Goal: Information Seeking & Learning: Learn about a topic

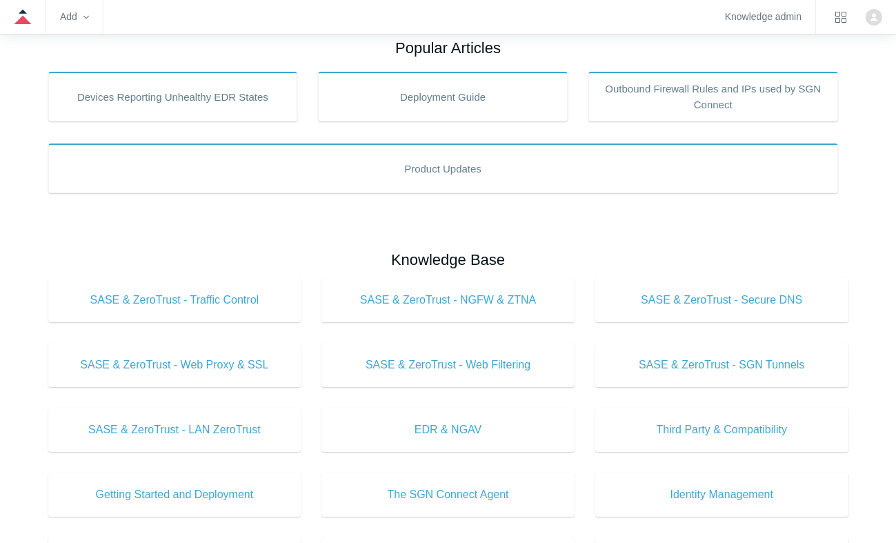
scroll to position [345, 0]
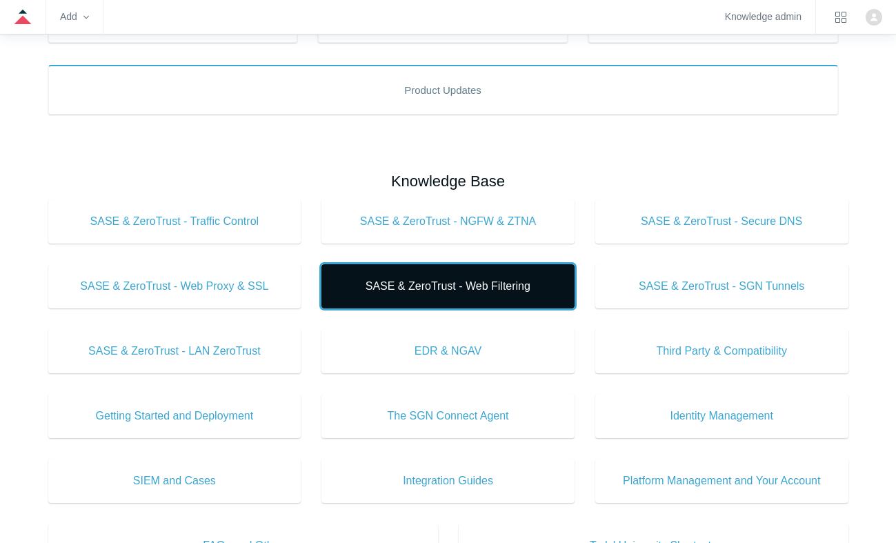
click at [471, 297] on link "SASE & ZeroTrust - Web Filtering" at bounding box center [447, 286] width 253 height 44
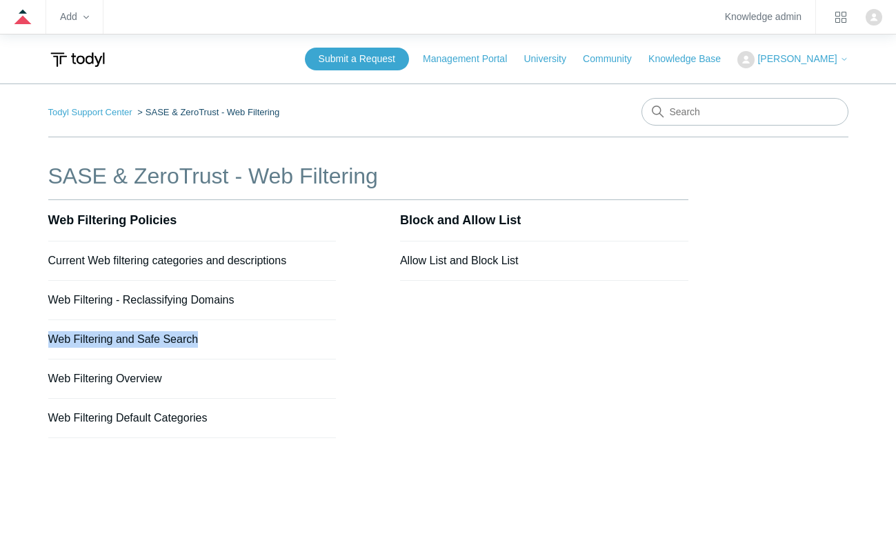
drag, startPoint x: 45, startPoint y: 339, endPoint x: 198, endPoint y: 331, distance: 153.2
click at [198, 331] on main "Todyl Support Center SASE & ZeroTrust - Web Filtering SASE & ZeroTrust - Web Fi…" at bounding box center [448, 327] width 896 height 488
copy link "Web Filtering and Safe Search"
click at [106, 112] on link "Todyl Support Center" at bounding box center [90, 112] width 84 height 10
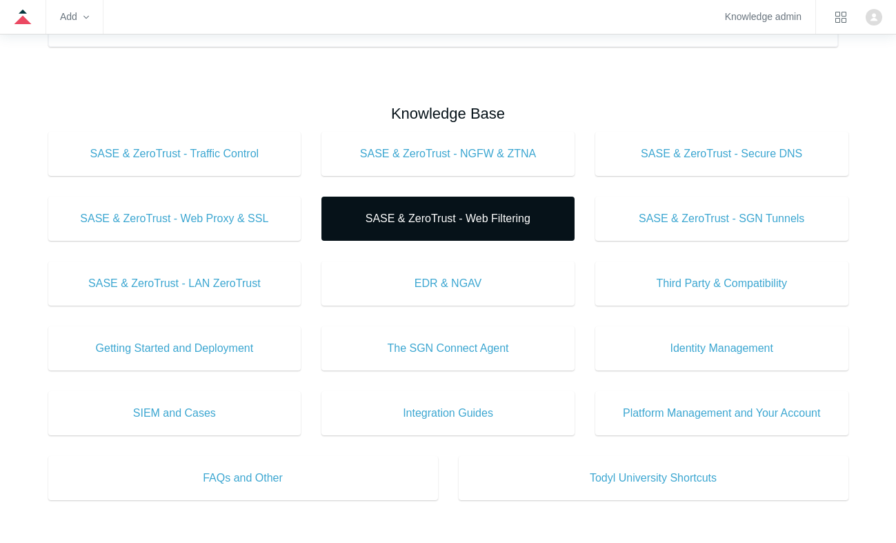
scroll to position [414, 0]
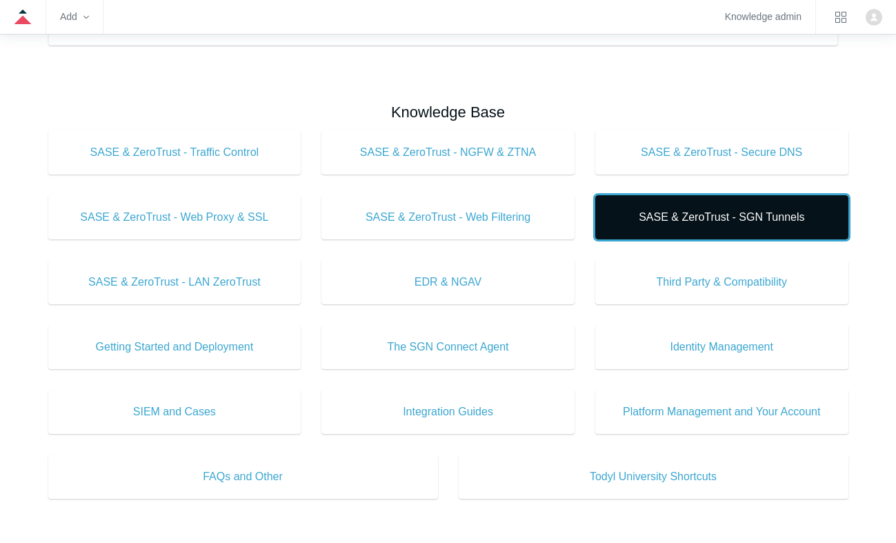
click at [722, 221] on span "SASE & ZeroTrust - SGN Tunnels" at bounding box center [722, 217] width 212 height 17
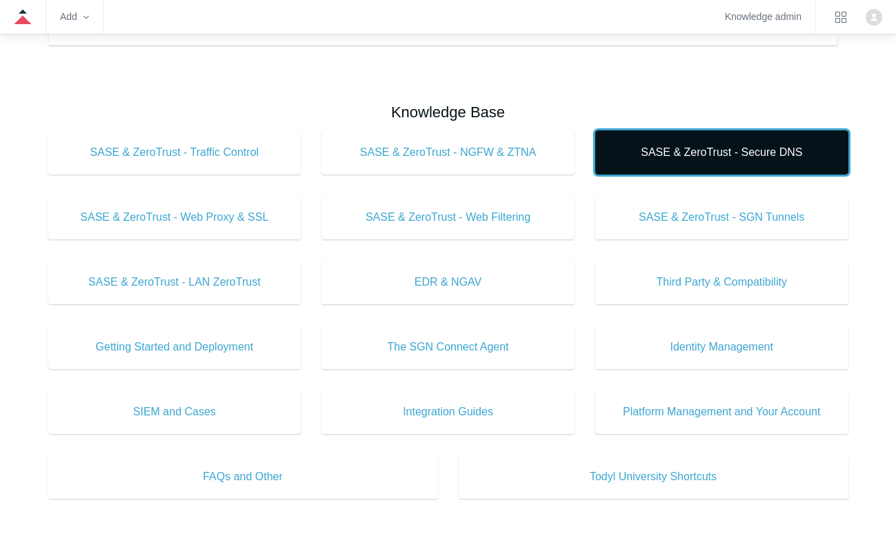
click at [762, 154] on span "SASE & ZeroTrust - Secure DNS" at bounding box center [722, 152] width 212 height 17
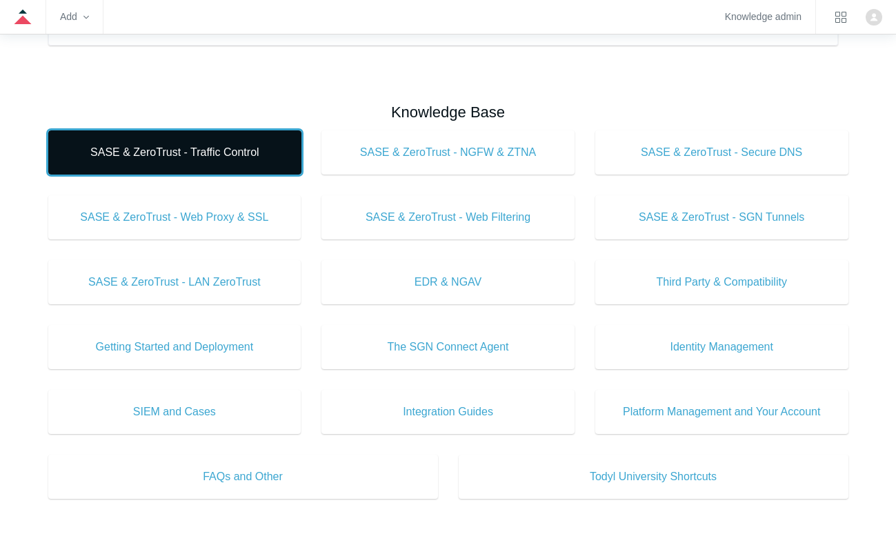
click at [214, 152] on span "SASE & ZeroTrust - Traffic Control" at bounding box center [175, 152] width 212 height 17
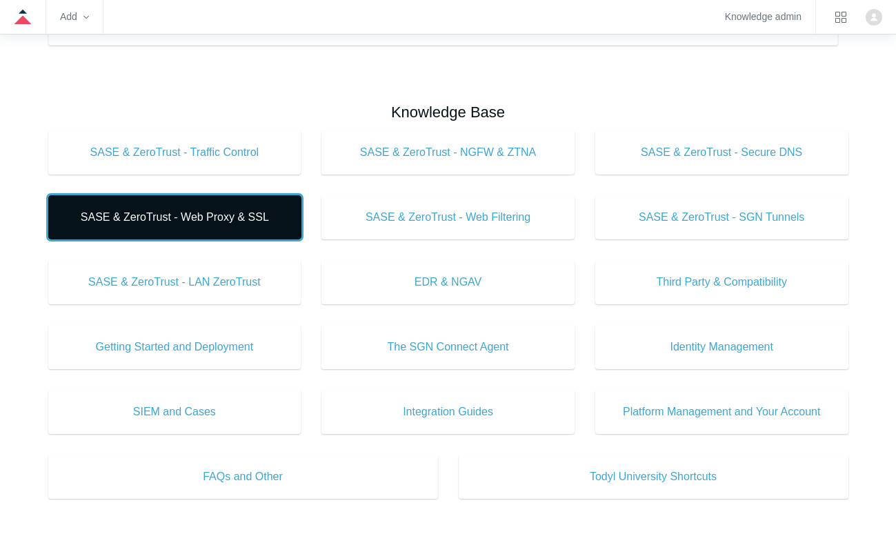
click at [243, 210] on span "SASE & ZeroTrust - Web Proxy & SSL" at bounding box center [175, 217] width 212 height 17
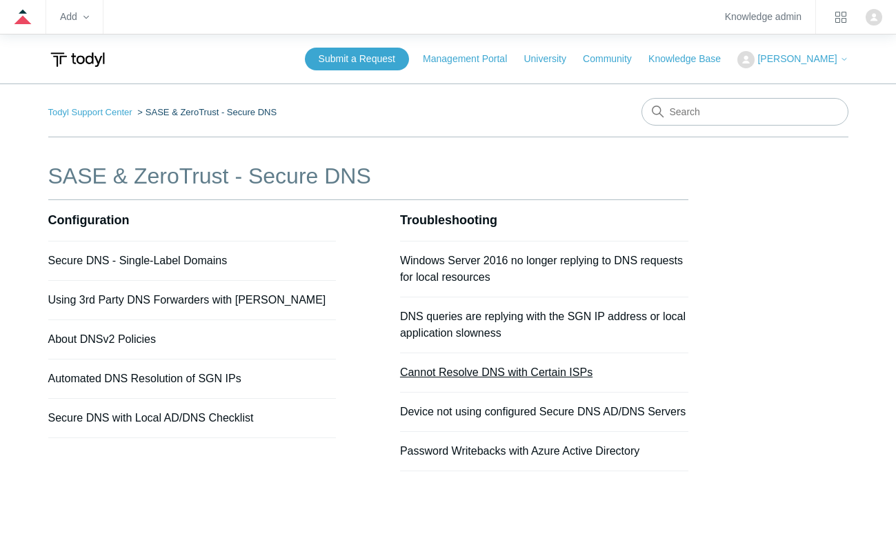
click at [524, 370] on link "Cannot Resolve DNS with Certain ISPs" at bounding box center [496, 372] width 192 height 12
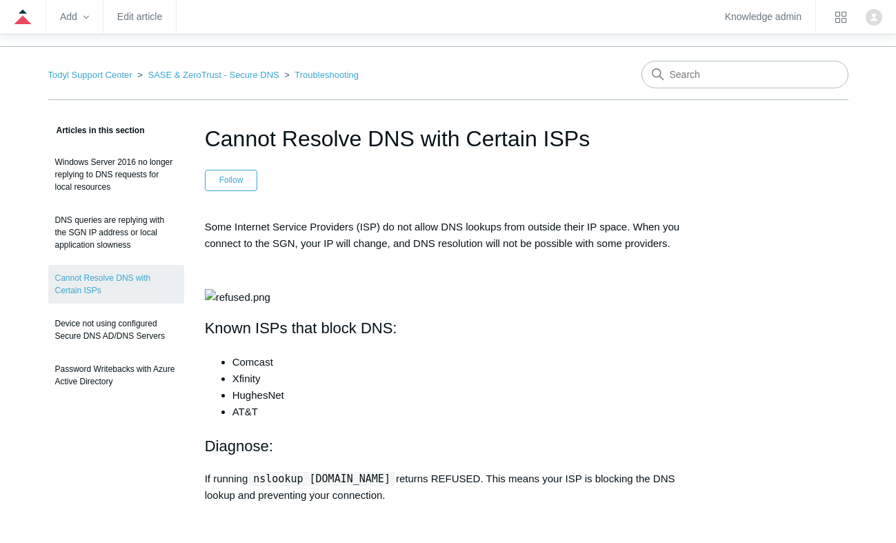
scroll to position [69, 0]
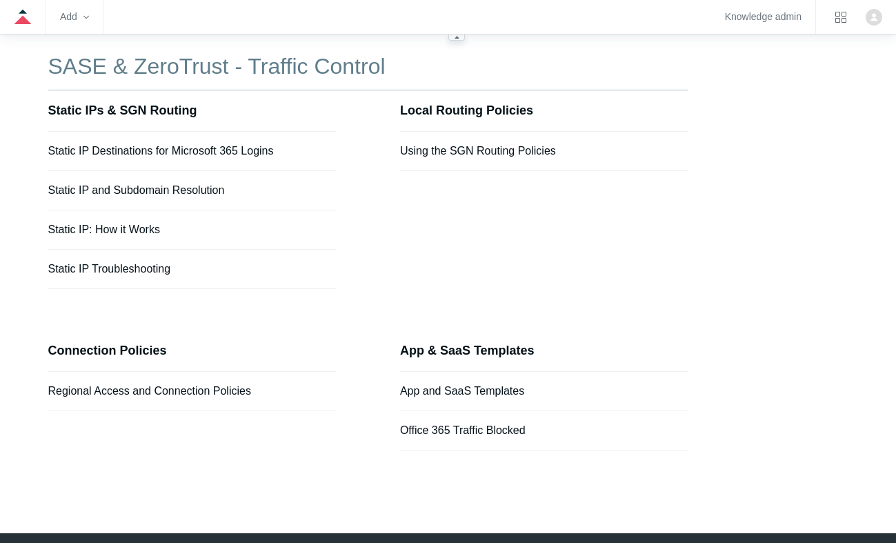
scroll to position [85, 0]
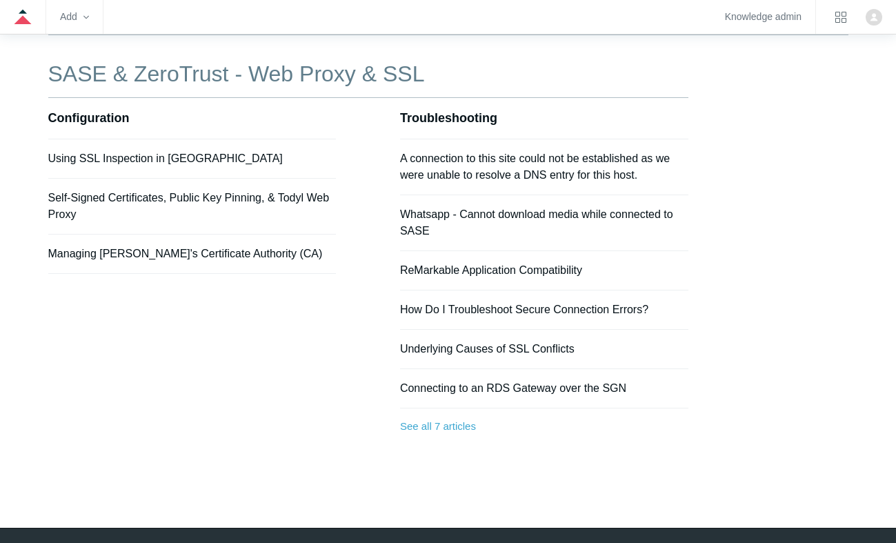
scroll to position [138, 0]
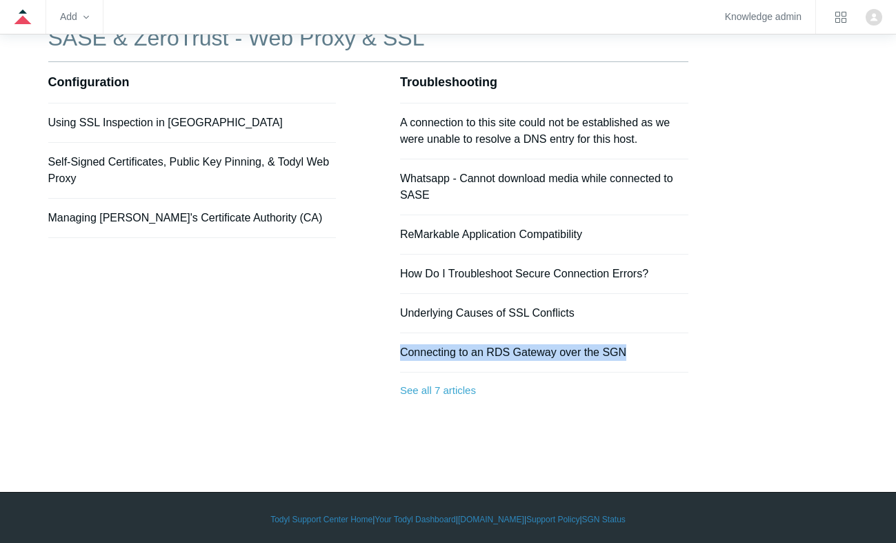
drag, startPoint x: 629, startPoint y: 345, endPoint x: 397, endPoint y: 347, distance: 232.3
click at [397, 347] on div "Configuration Using SSL Inspection in Todyl Self-Signed Certificates, Public Ke…" at bounding box center [368, 256] width 640 height 388
copy link "Connecting to an RDS Gateway over the SGN"
drag, startPoint x: 498, startPoint y: 347, endPoint x: 567, endPoint y: 354, distance: 69.4
click at [498, 347] on link "Connecting to an RDS Gateway over the SGN" at bounding box center [513, 352] width 226 height 12
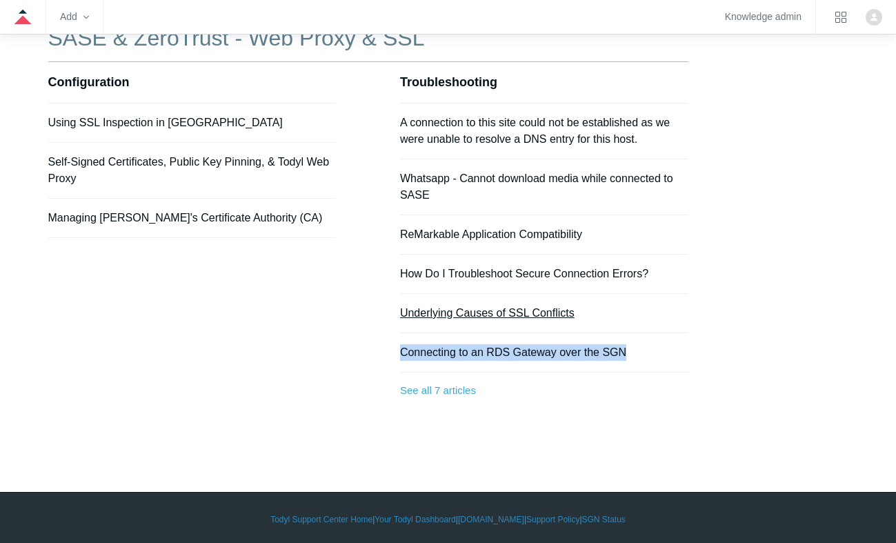
click at [474, 312] on link "Underlying Causes of SSL Conflicts" at bounding box center [487, 313] width 174 height 12
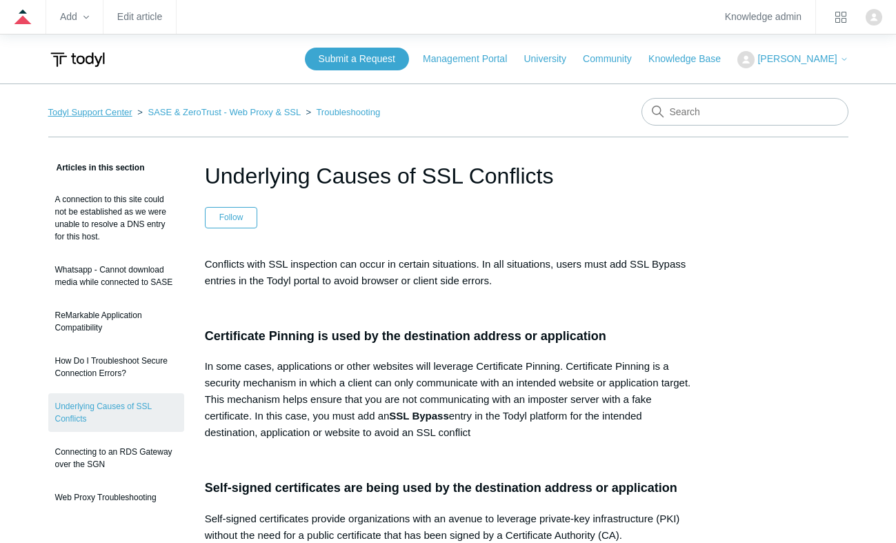
click at [81, 112] on link "Todyl Support Center" at bounding box center [90, 112] width 84 height 10
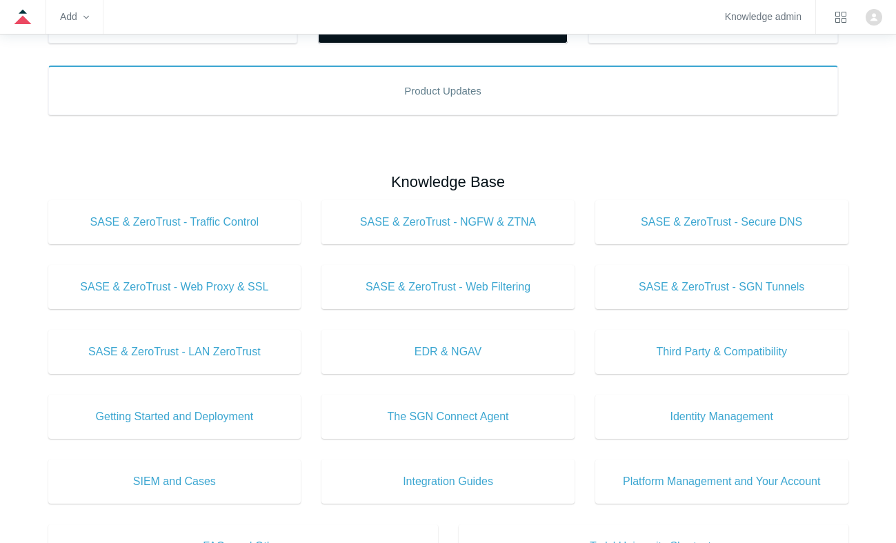
scroll to position [345, 0]
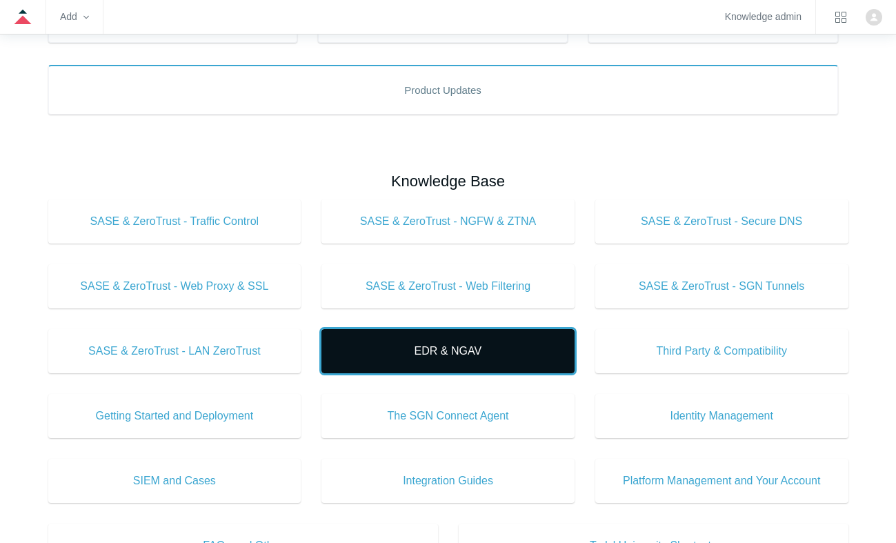
click at [471, 347] on span "EDR & NGAV" at bounding box center [448, 351] width 212 height 17
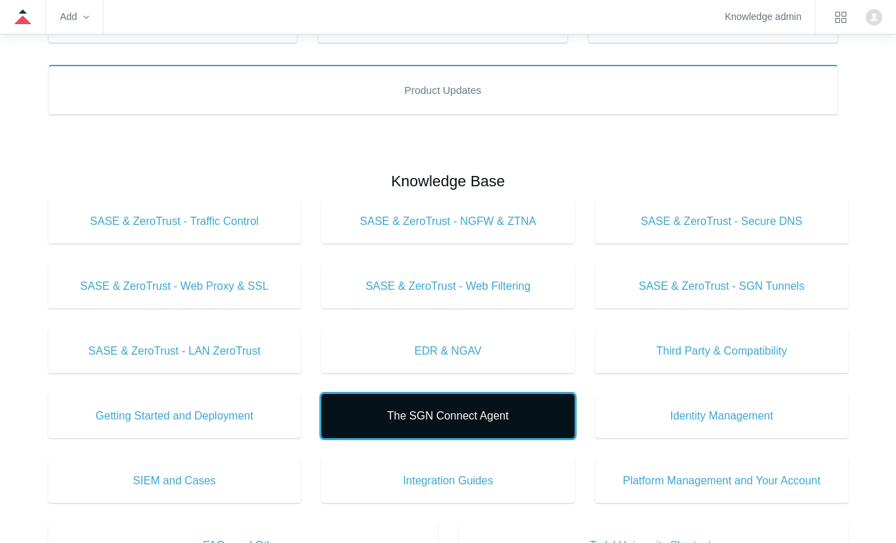
click at [503, 414] on span "The SGN Connect Agent" at bounding box center [448, 415] width 212 height 17
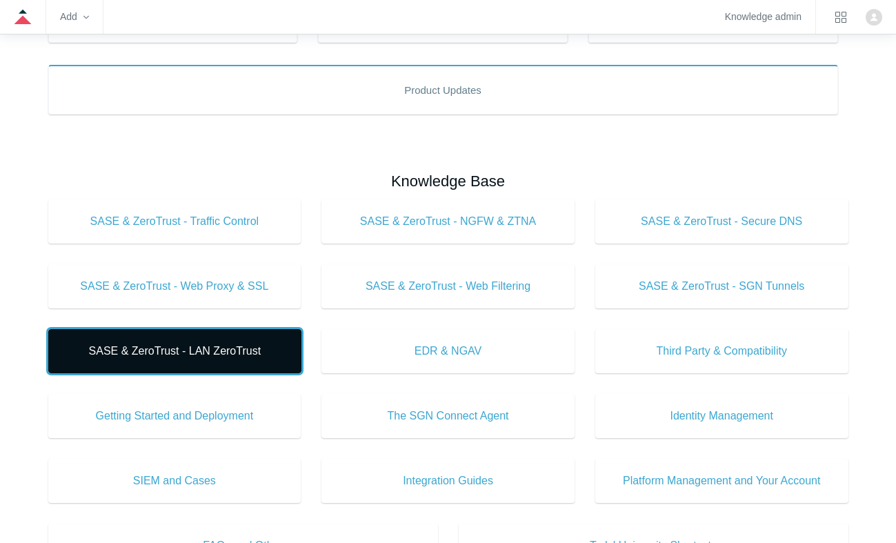
click at [212, 347] on span "SASE & ZeroTrust - LAN ZeroTrust" at bounding box center [175, 351] width 212 height 17
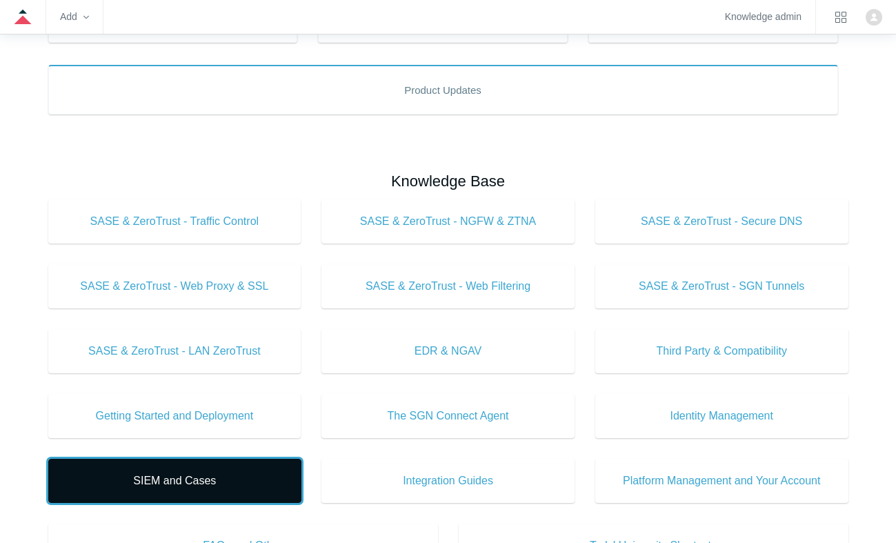
click at [188, 475] on span "SIEM and Cases" at bounding box center [175, 480] width 212 height 17
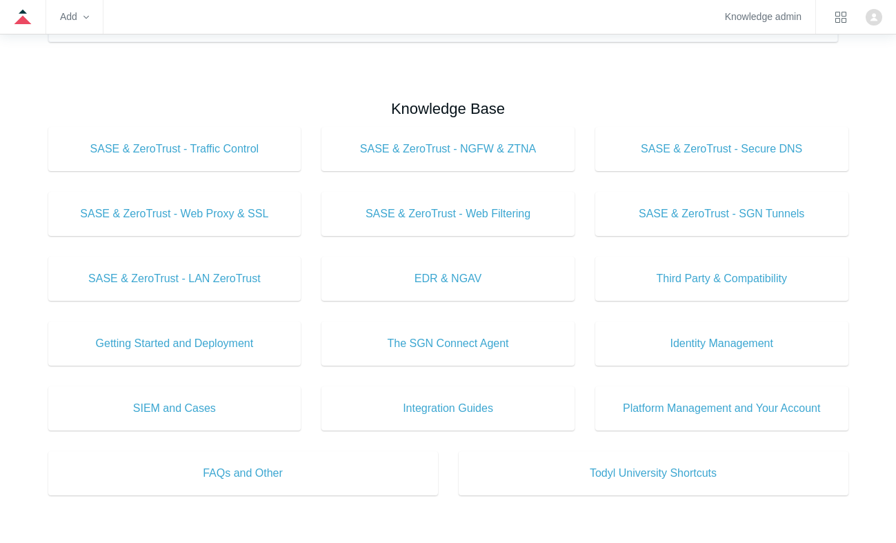
scroll to position [414, 0]
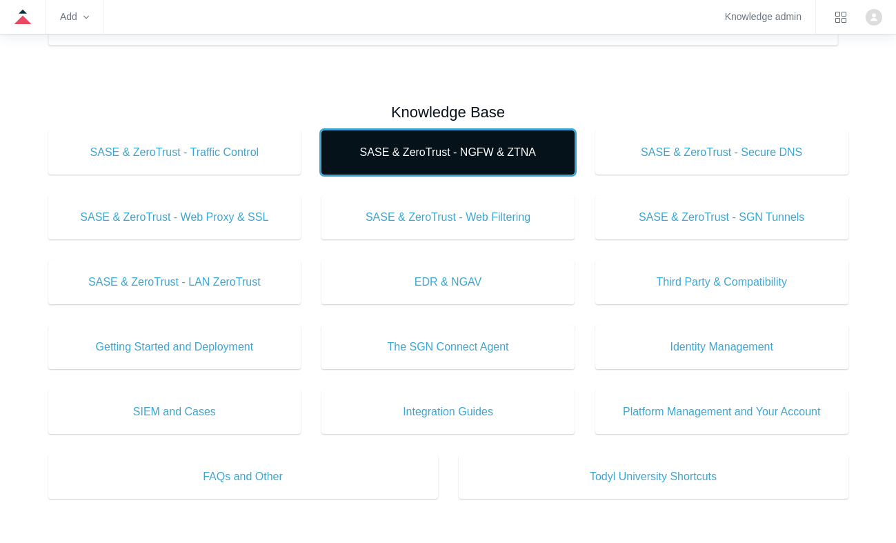
click at [454, 164] on link "SASE & ZeroTrust - NGFW & ZTNA" at bounding box center [447, 152] width 253 height 44
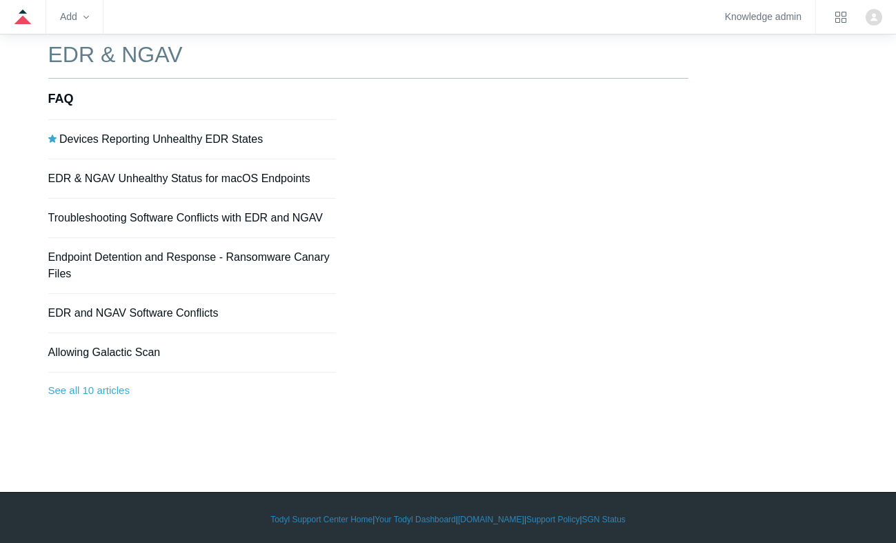
scroll to position [125, 0]
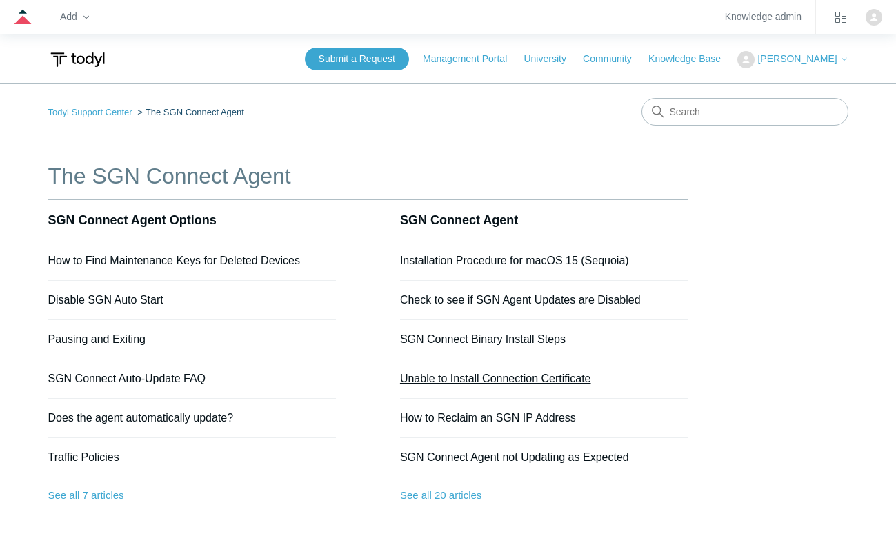
click at [499, 382] on link "Unable to Install Connection Certificate" at bounding box center [495, 378] width 191 height 12
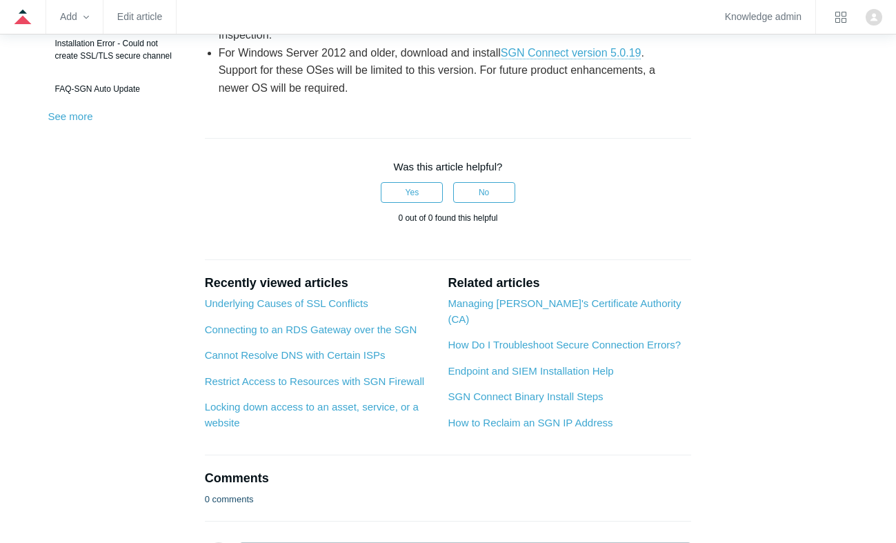
scroll to position [552, 0]
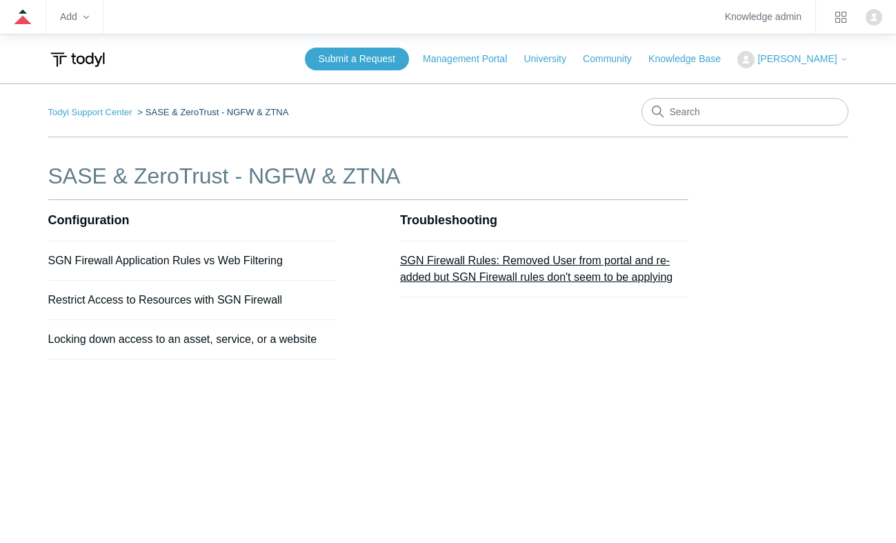
click at [474, 260] on link "SGN Firewall Rules: Removed User from portal and re-added but SGN Firewall rule…" at bounding box center [536, 268] width 272 height 28
click at [108, 107] on link "Todyl Support Center" at bounding box center [90, 112] width 84 height 10
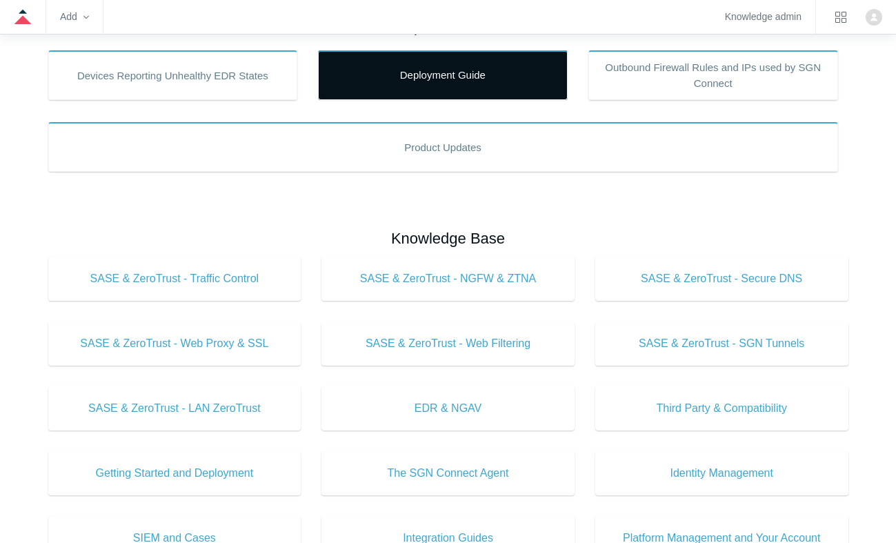
scroll to position [345, 0]
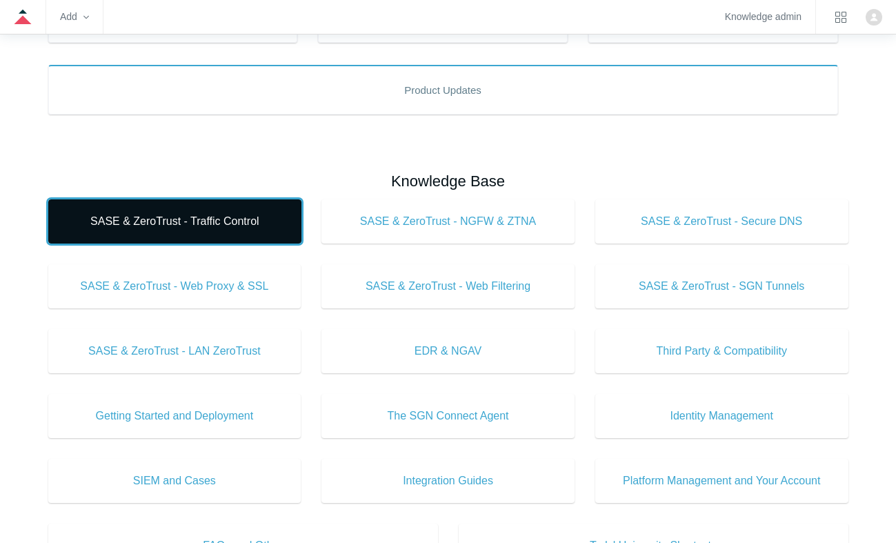
click at [208, 214] on span "SASE & ZeroTrust - Traffic Control" at bounding box center [175, 221] width 212 height 17
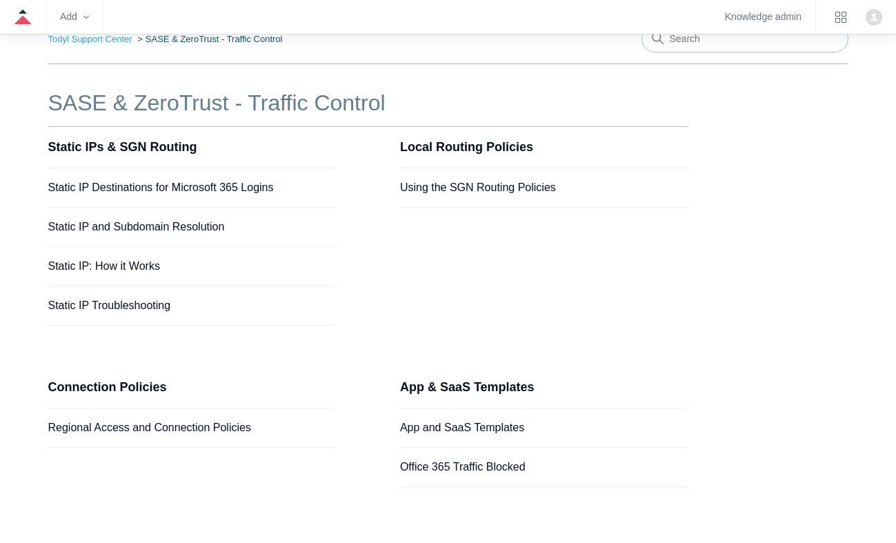
scroll to position [154, 0]
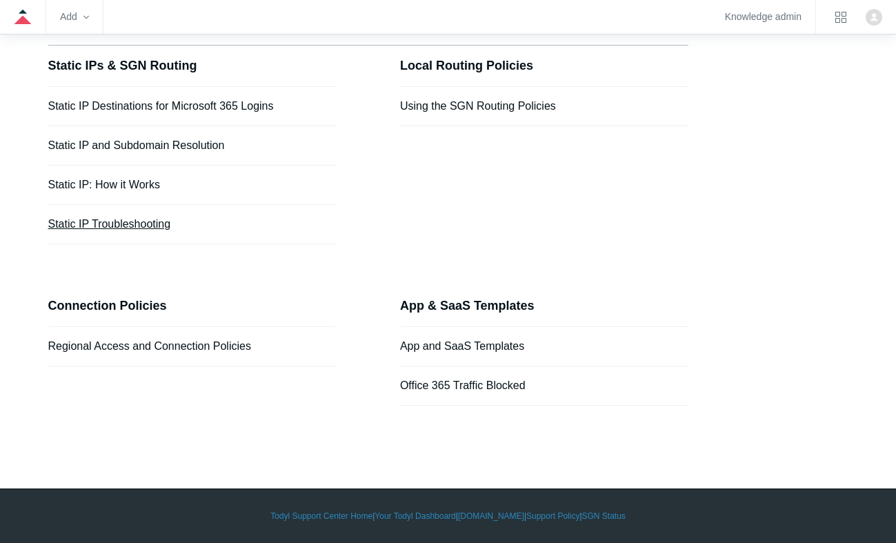
click at [119, 223] on link "Static IP Troubleshooting" at bounding box center [109, 224] width 123 height 12
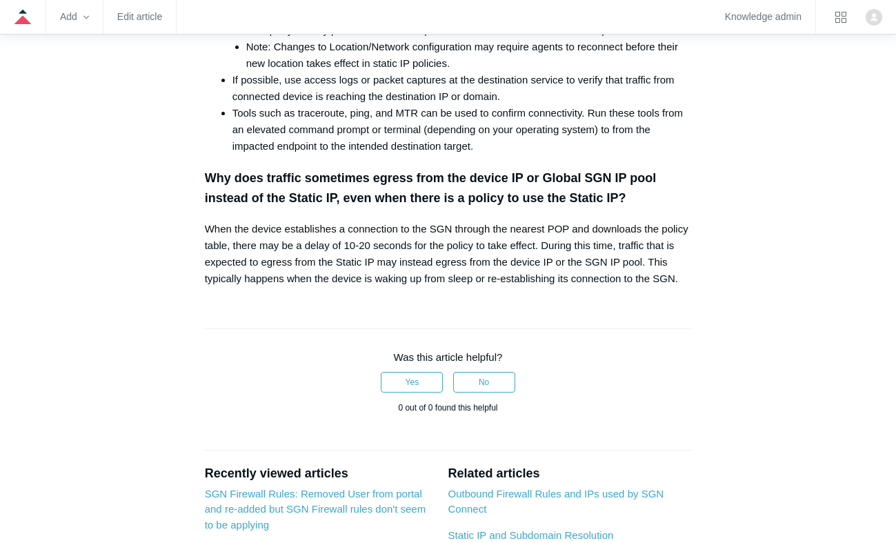
scroll to position [827, 0]
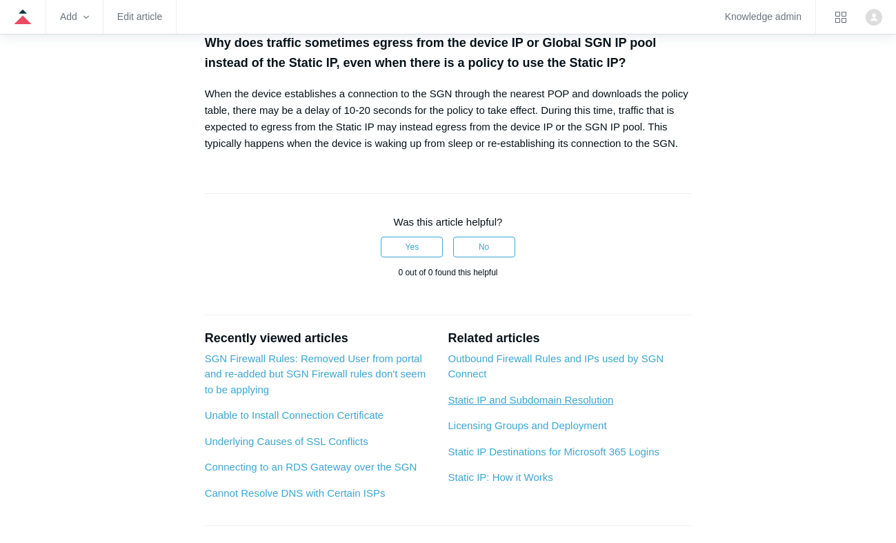
click at [584, 400] on link "Static IP and Subdomain Resolution" at bounding box center [529, 400] width 165 height 12
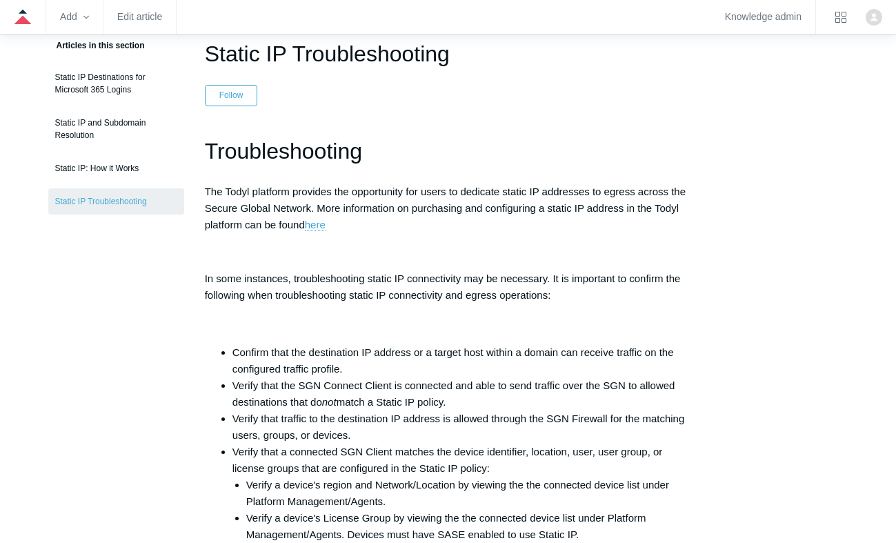
scroll to position [138, 0]
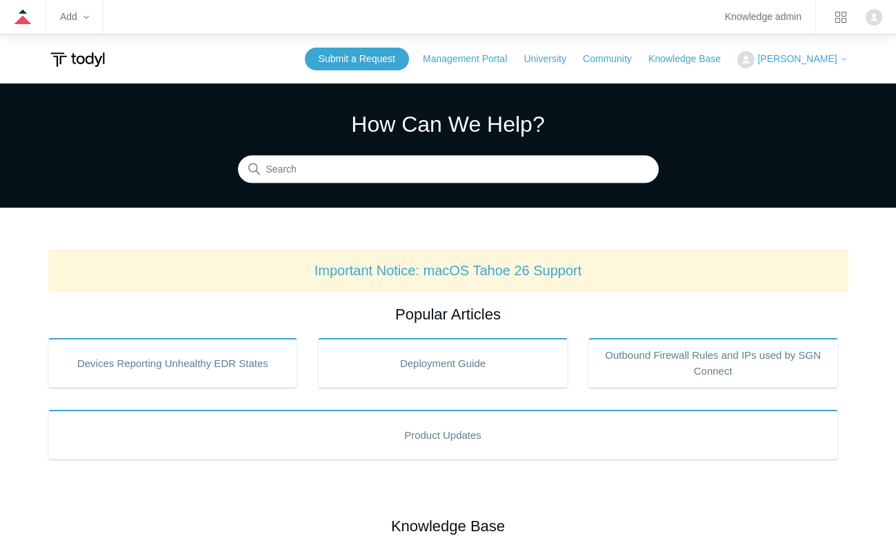
scroll to position [414, 0]
